Goal: Check status: Check status

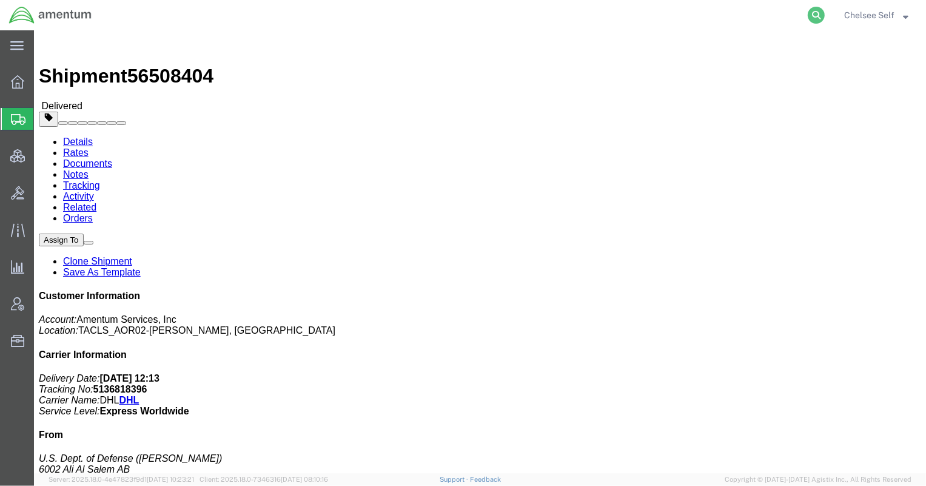
click at [814, 16] on icon at bounding box center [816, 15] width 17 height 17
click at [646, 16] on input "search" at bounding box center [623, 15] width 369 height 29
paste input "392313913080"
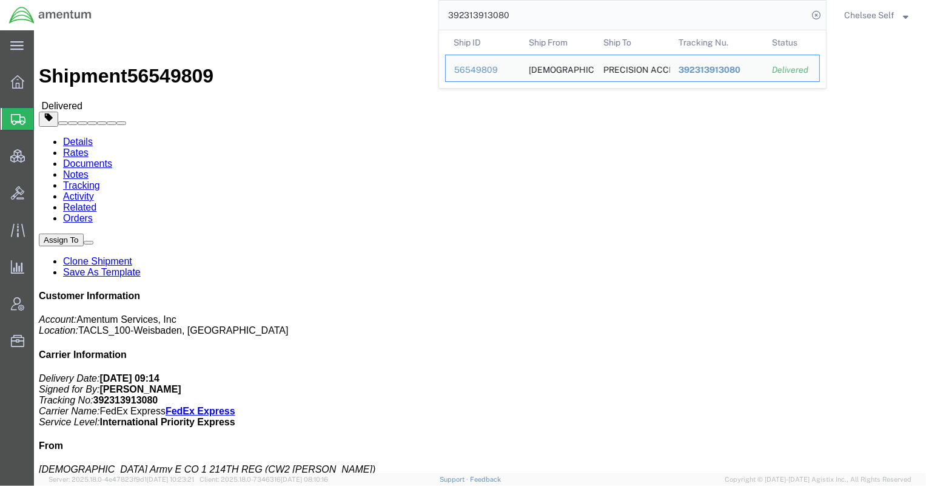
drag, startPoint x: 583, startPoint y: 17, endPoint x: 306, endPoint y: 12, distance: 277.1
click at [306, 12] on div "392313913080 Ship ID Ship From Ship To Tracking Nu. Status Ship ID 56549809 Shi…" at bounding box center [464, 15] width 726 height 30
drag, startPoint x: 365, startPoint y: -5, endPoint x: 335, endPoint y: -12, distance: 31.2
click at [335, 0] on html "main_menu Created with Sketch. Collapse Menu Overview Shipments Shipment Manage…" at bounding box center [463, 243] width 926 height 486
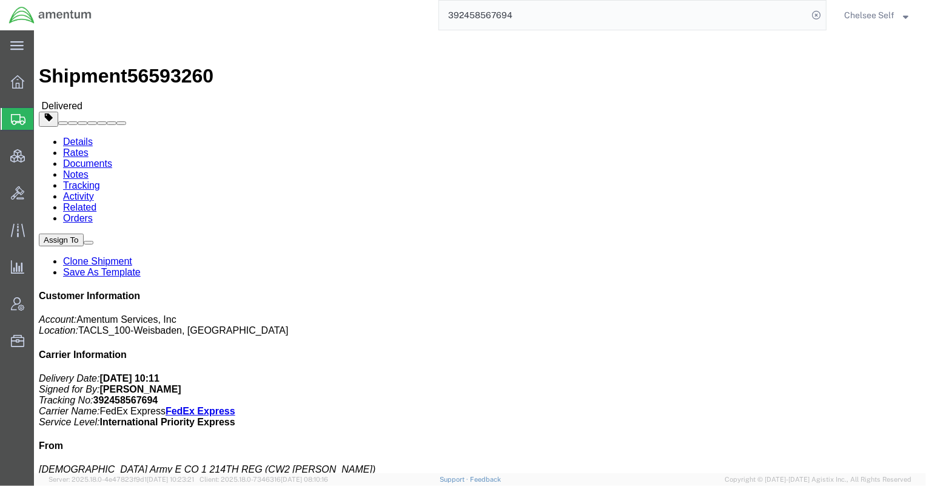
paste input "883866446202"
type input "883866446202"
